Goal: Task Accomplishment & Management: Manage account settings

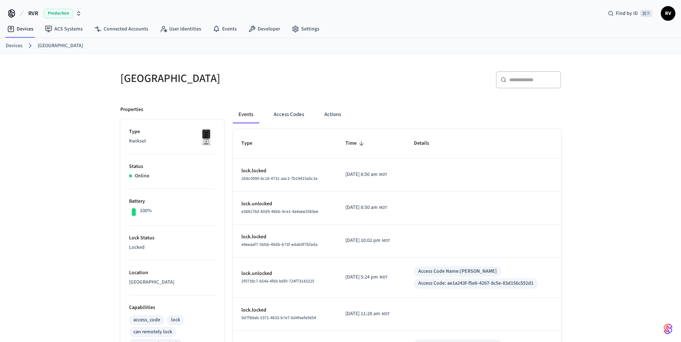
click at [19, 45] on link "Devices" at bounding box center [14, 46] width 17 height 8
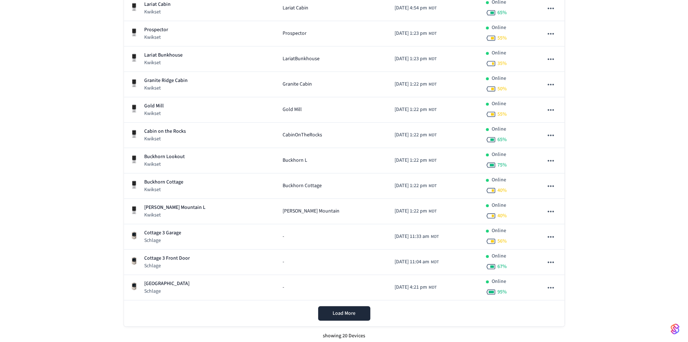
scroll to position [332, 0]
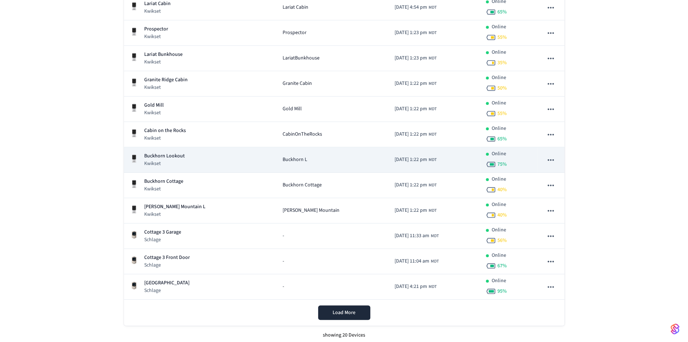
click at [173, 157] on p "Buckhorn Lookout" at bounding box center [164, 156] width 41 height 8
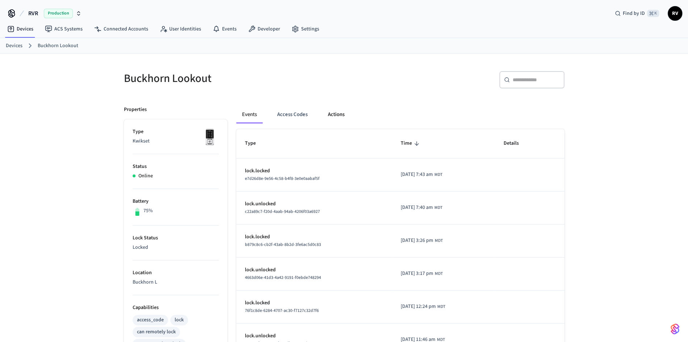
click at [342, 107] on button "Actions" at bounding box center [336, 114] width 28 height 17
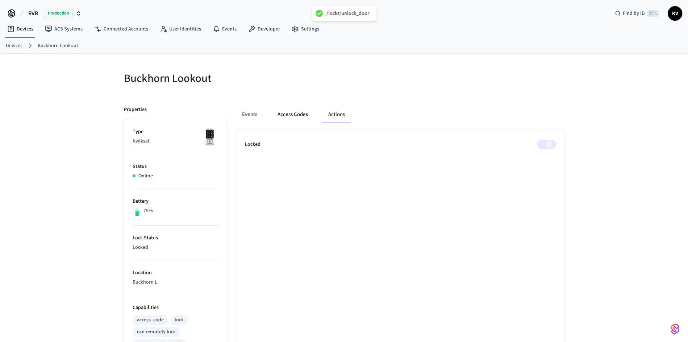
click at [286, 108] on button "Access Codes" at bounding box center [293, 114] width 42 height 17
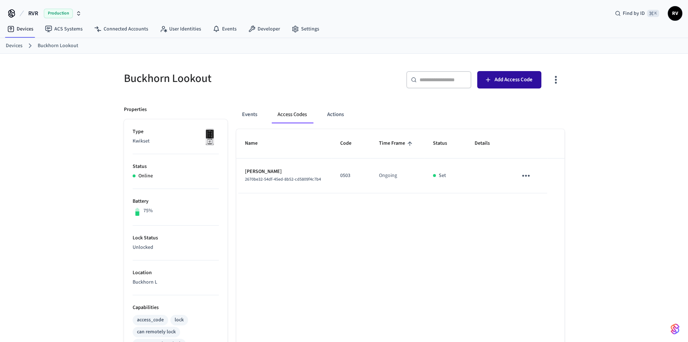
click at [501, 73] on button "Add Access Code" at bounding box center [509, 79] width 64 height 17
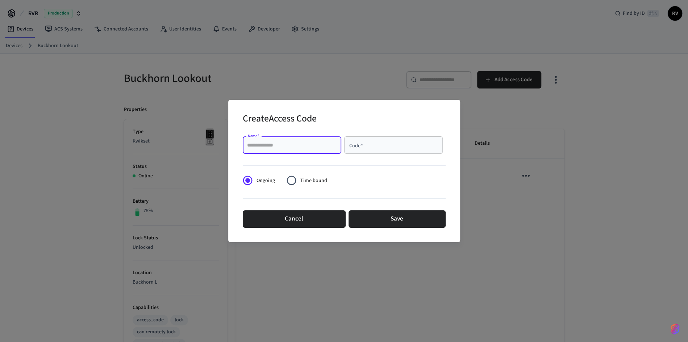
click at [281, 146] on input "Name   *" at bounding box center [292, 144] width 90 height 7
type input "*******"
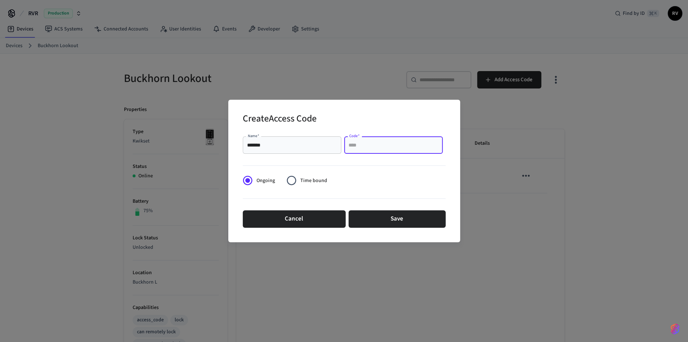
click at [366, 142] on input "Code   *" at bounding box center [394, 144] width 90 height 7
type input "****"
click at [324, 175] on label "Time bound" at bounding box center [305, 180] width 45 height 18
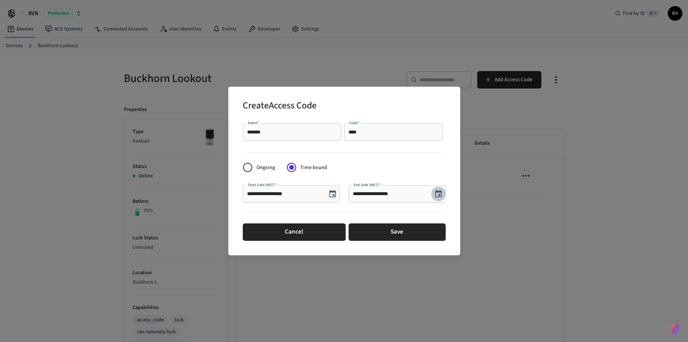
click at [439, 197] on icon "Choose date, selected date is Oct 9, 2025" at bounding box center [438, 193] width 9 height 9
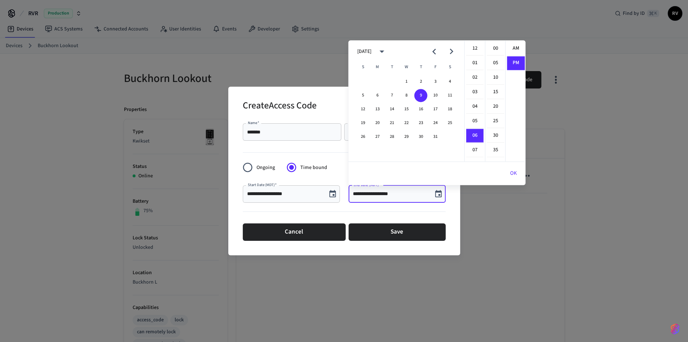
scroll to position [13, 0]
click at [387, 108] on button "14" at bounding box center [391, 109] width 13 height 13
type input "**********"
click at [511, 174] on button "OK" at bounding box center [513, 172] width 24 height 17
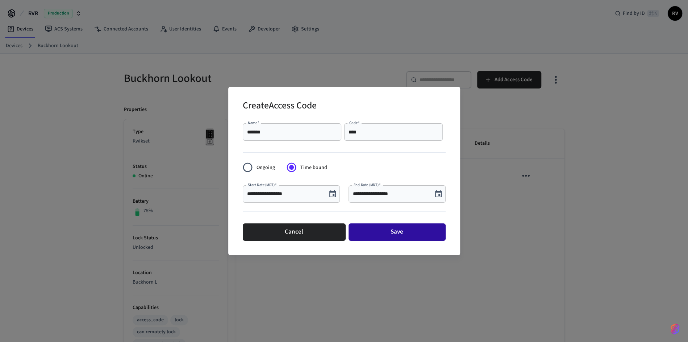
click at [416, 236] on button "Save" at bounding box center [397, 231] width 97 height 17
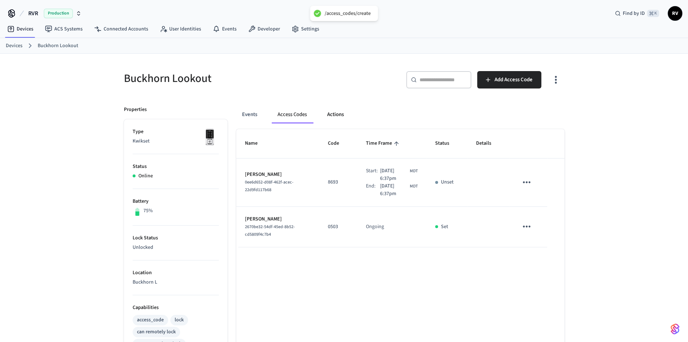
click at [347, 118] on button "Actions" at bounding box center [335, 114] width 28 height 17
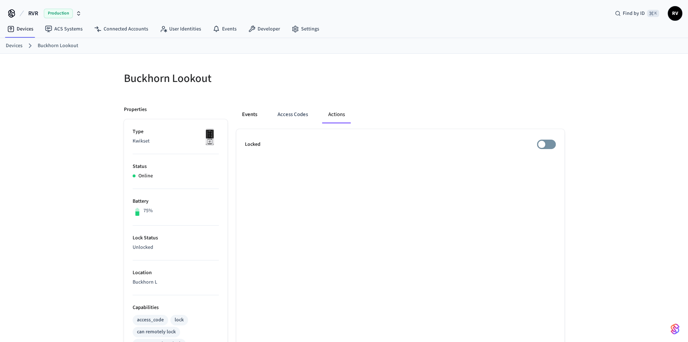
click at [257, 108] on button "Events" at bounding box center [249, 114] width 27 height 17
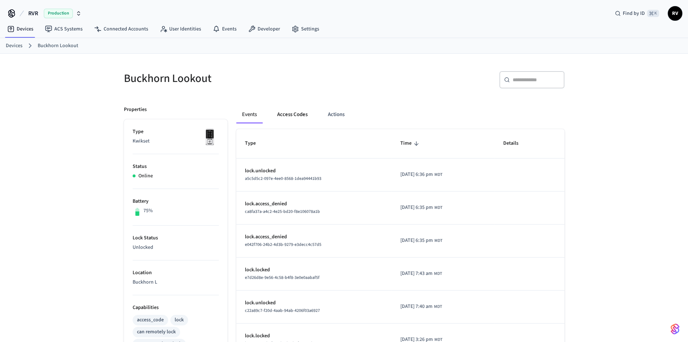
click at [297, 111] on button "Access Codes" at bounding box center [292, 114] width 42 height 17
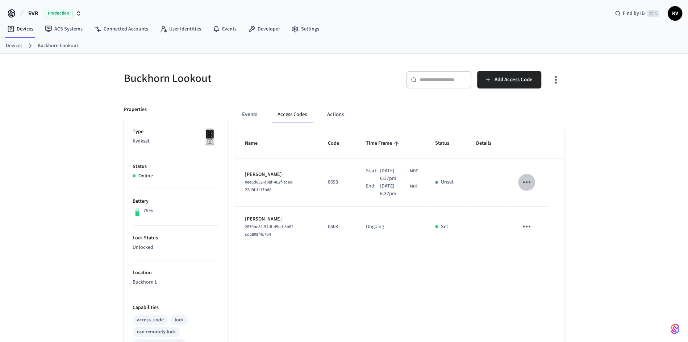
click at [534, 180] on button "sticky table" at bounding box center [526, 182] width 17 height 17
click at [532, 203] on icon at bounding box center [533, 206] width 6 height 6
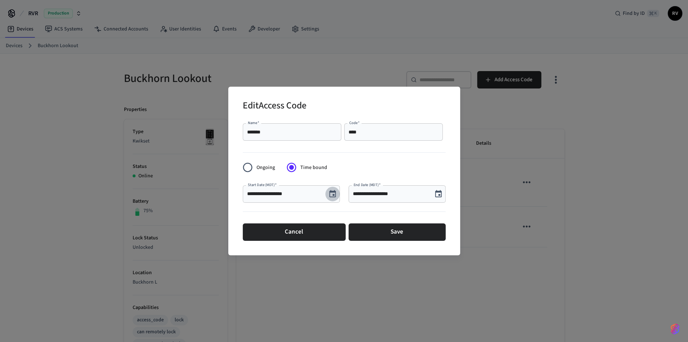
click at [327, 193] on button "Choose date, selected date is Oct 9, 2025" at bounding box center [332, 194] width 14 height 14
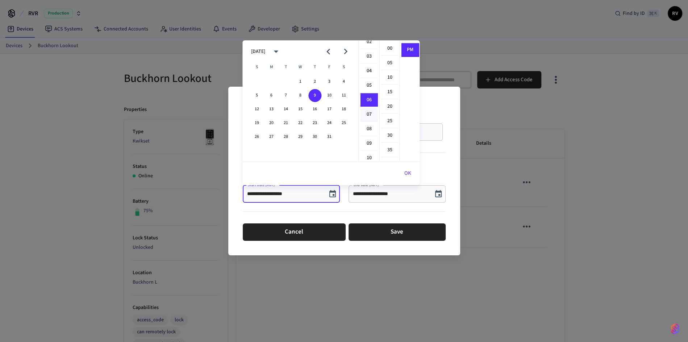
scroll to position [0, 0]
click at [369, 61] on li "01" at bounding box center [368, 63] width 17 height 14
type input "**********"
click at [414, 172] on button "OK" at bounding box center [407, 172] width 24 height 17
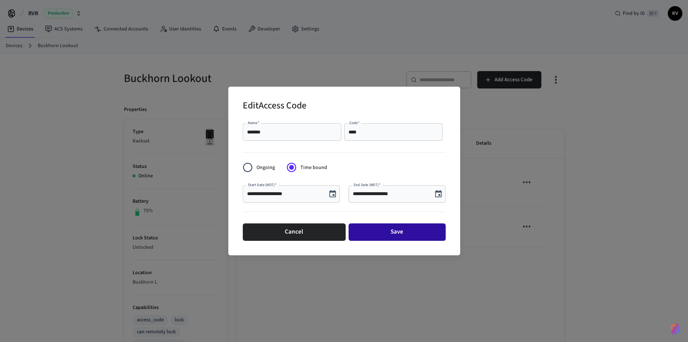
click at [408, 237] on button "Save" at bounding box center [397, 231] width 97 height 17
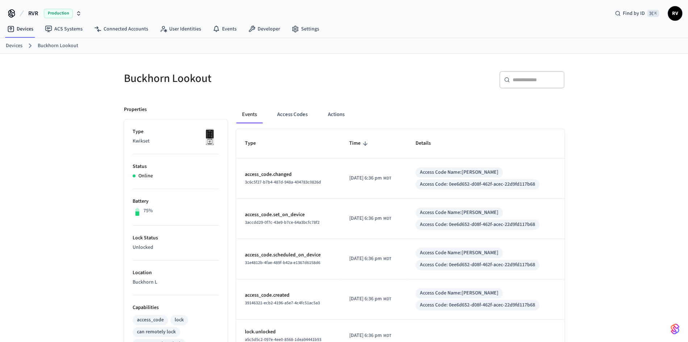
click at [326, 103] on div "Events Access Codes Actions Type Time Details access_code.changed 3c6c5f27-b7b4…" at bounding box center [396, 324] width 337 height 455
click at [332, 112] on button "Actions" at bounding box center [336, 114] width 28 height 17
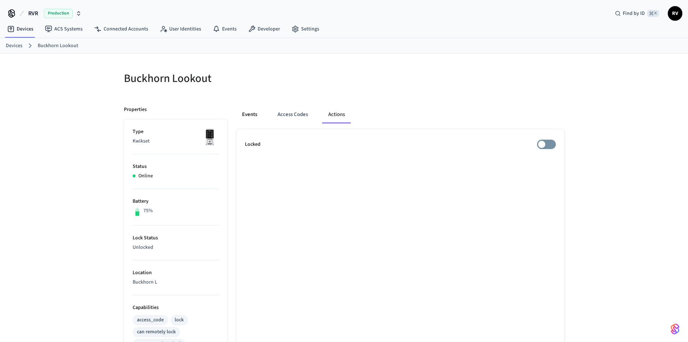
click at [237, 113] on button "Events" at bounding box center [249, 114] width 27 height 17
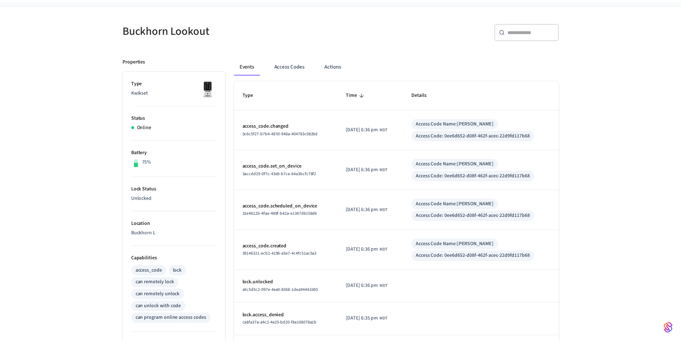
scroll to position [50, 0]
